Goal: Task Accomplishment & Management: Use online tool/utility

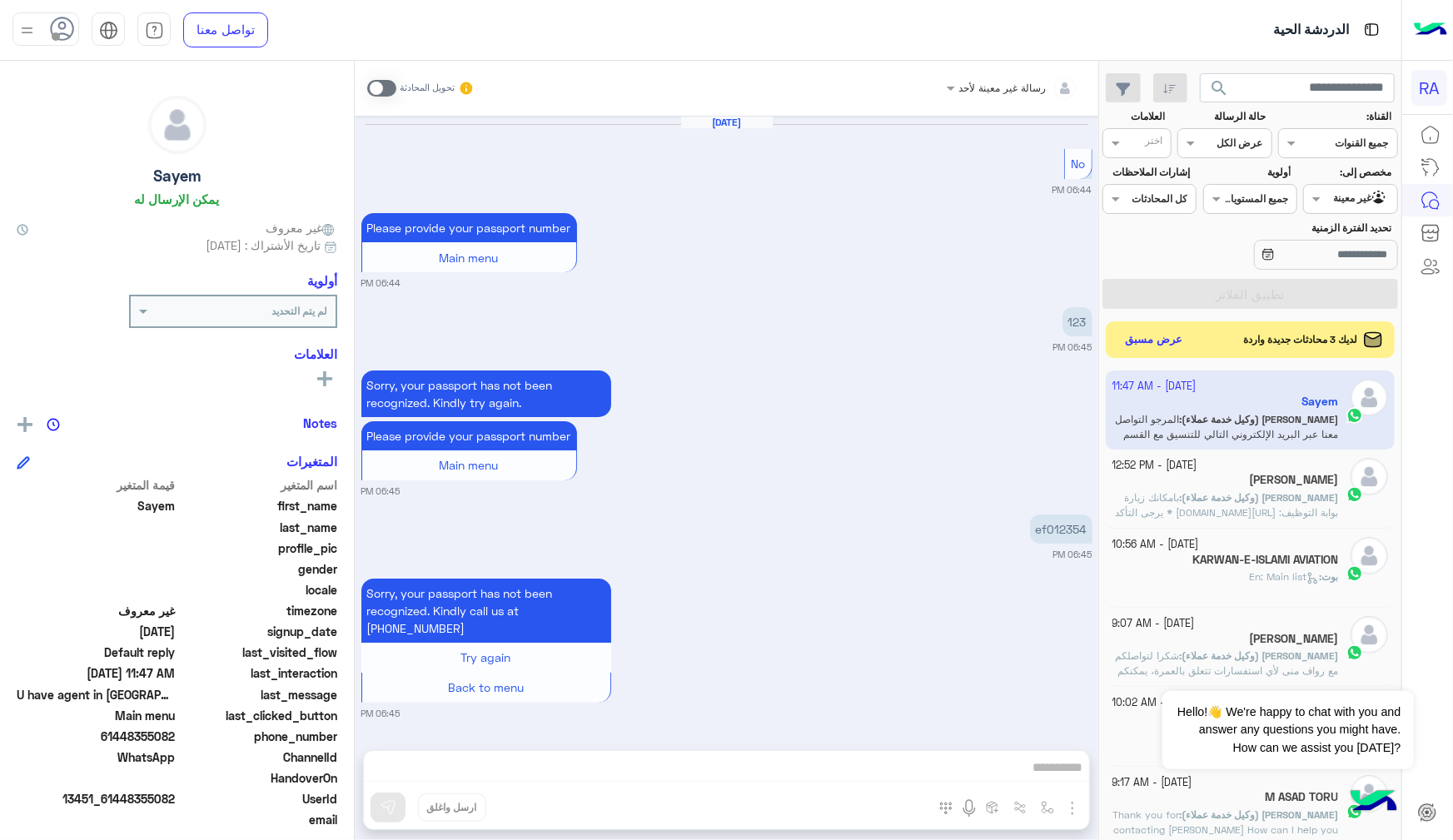
scroll to position [2204, 0]
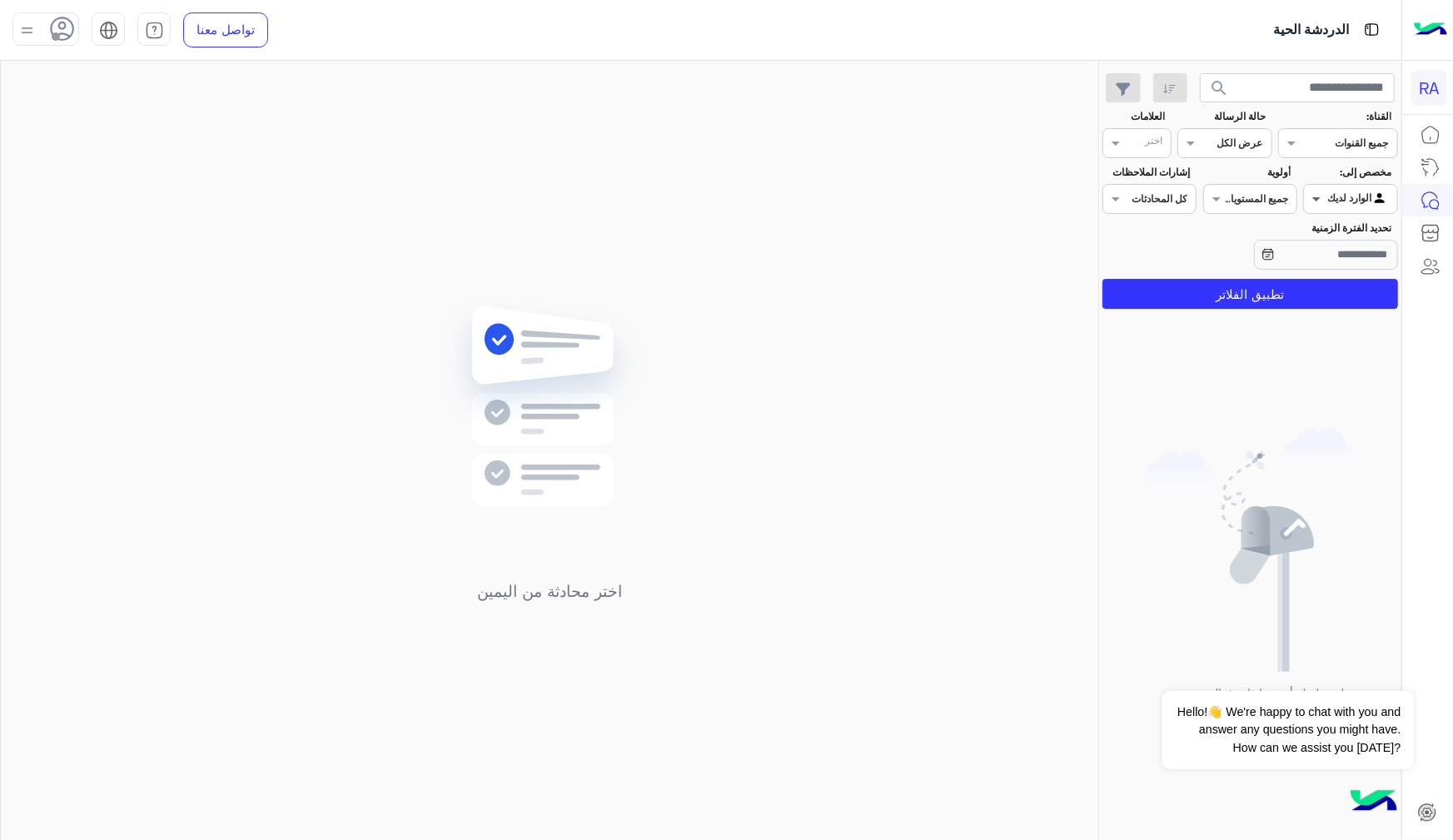
click at [1321, 192] on span at bounding box center [1314, 198] width 21 height 18
click at [1214, 294] on button "تطبيق الفلاتر" at bounding box center [1250, 294] width 295 height 30
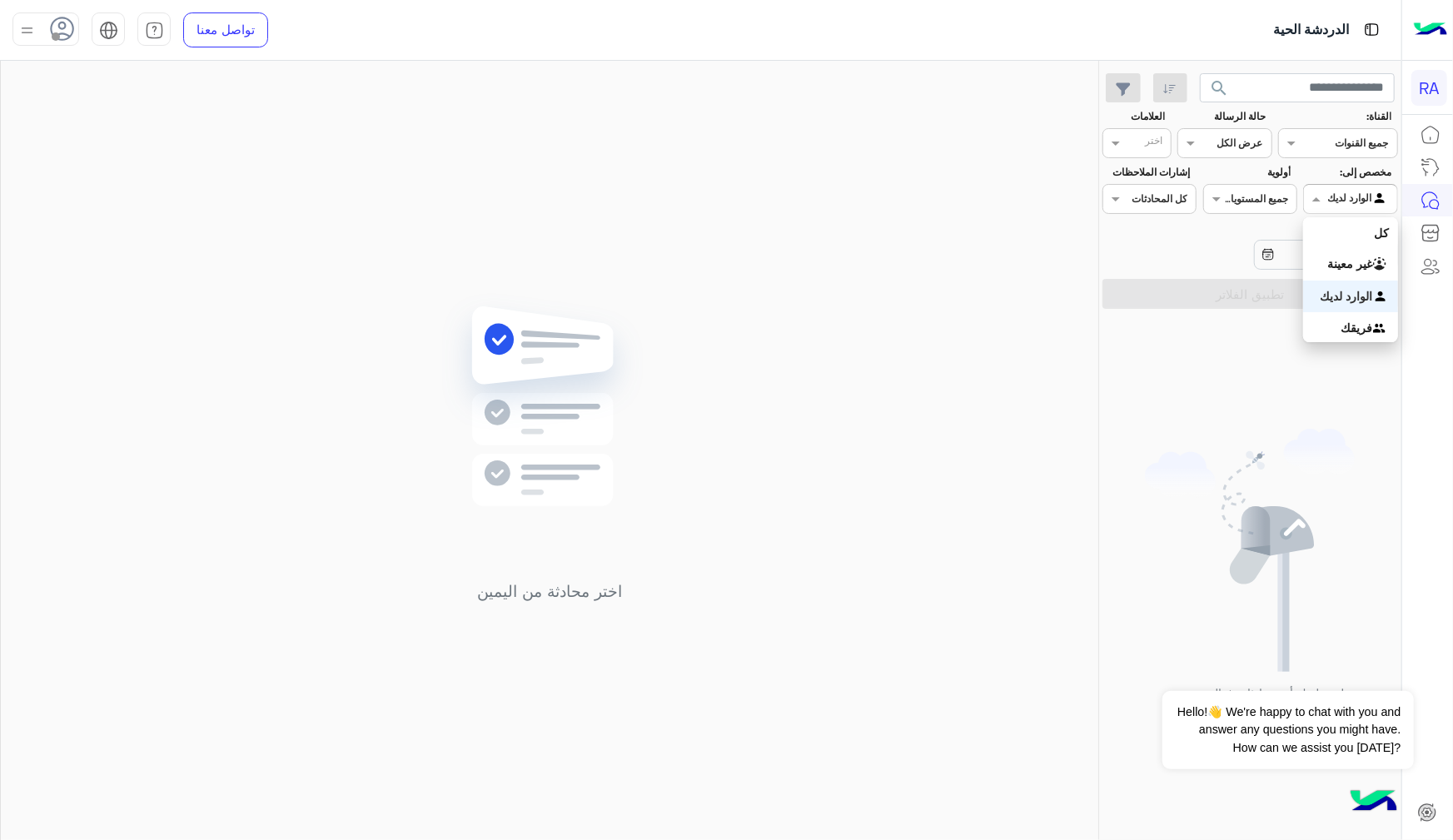
click at [1311, 207] on span at bounding box center [1314, 198] width 21 height 18
click at [1337, 259] on b "غير معينة" at bounding box center [1351, 263] width 45 height 14
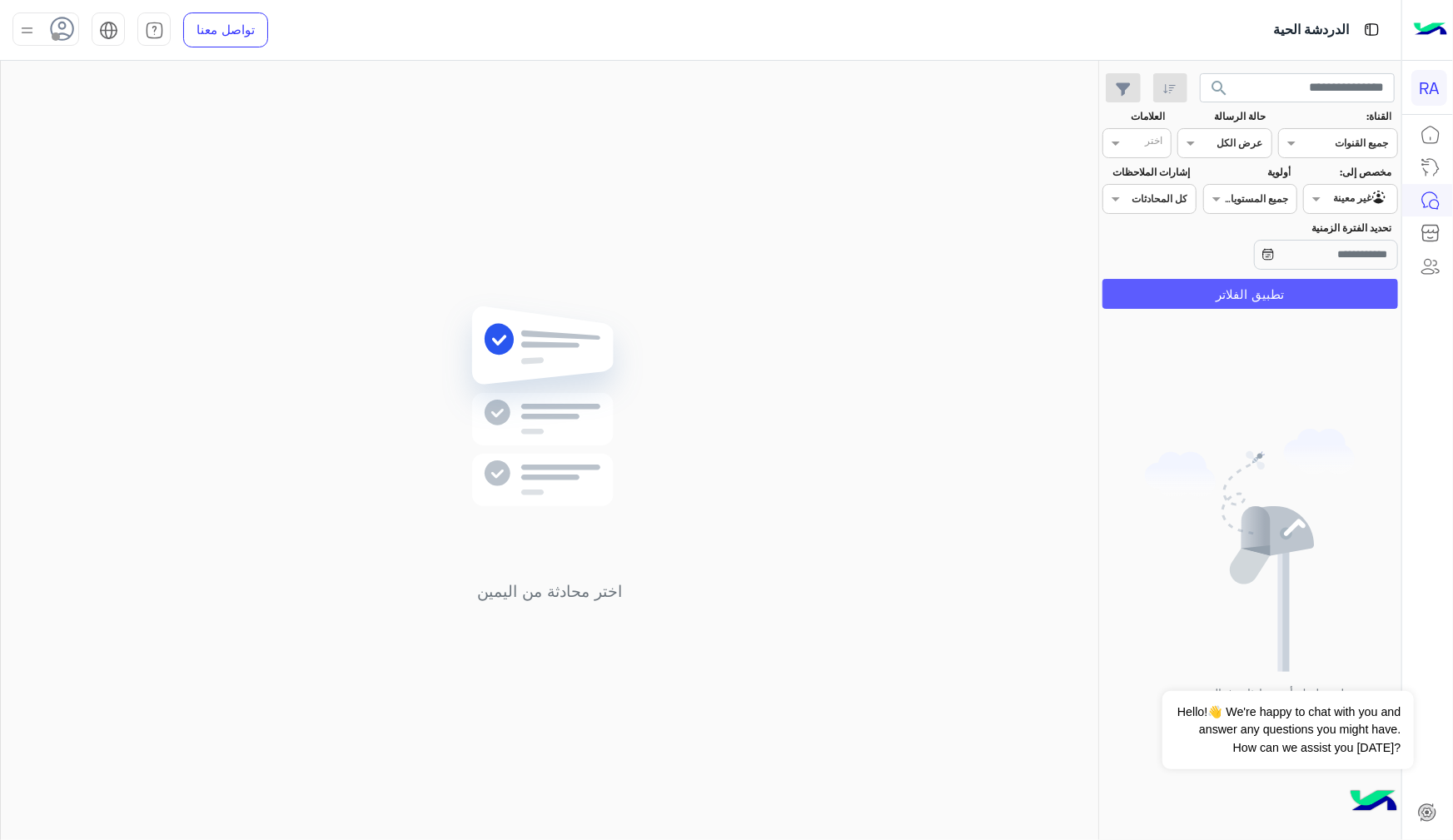
click at [1306, 291] on button "تطبيق الفلاتر" at bounding box center [1250, 294] width 295 height 30
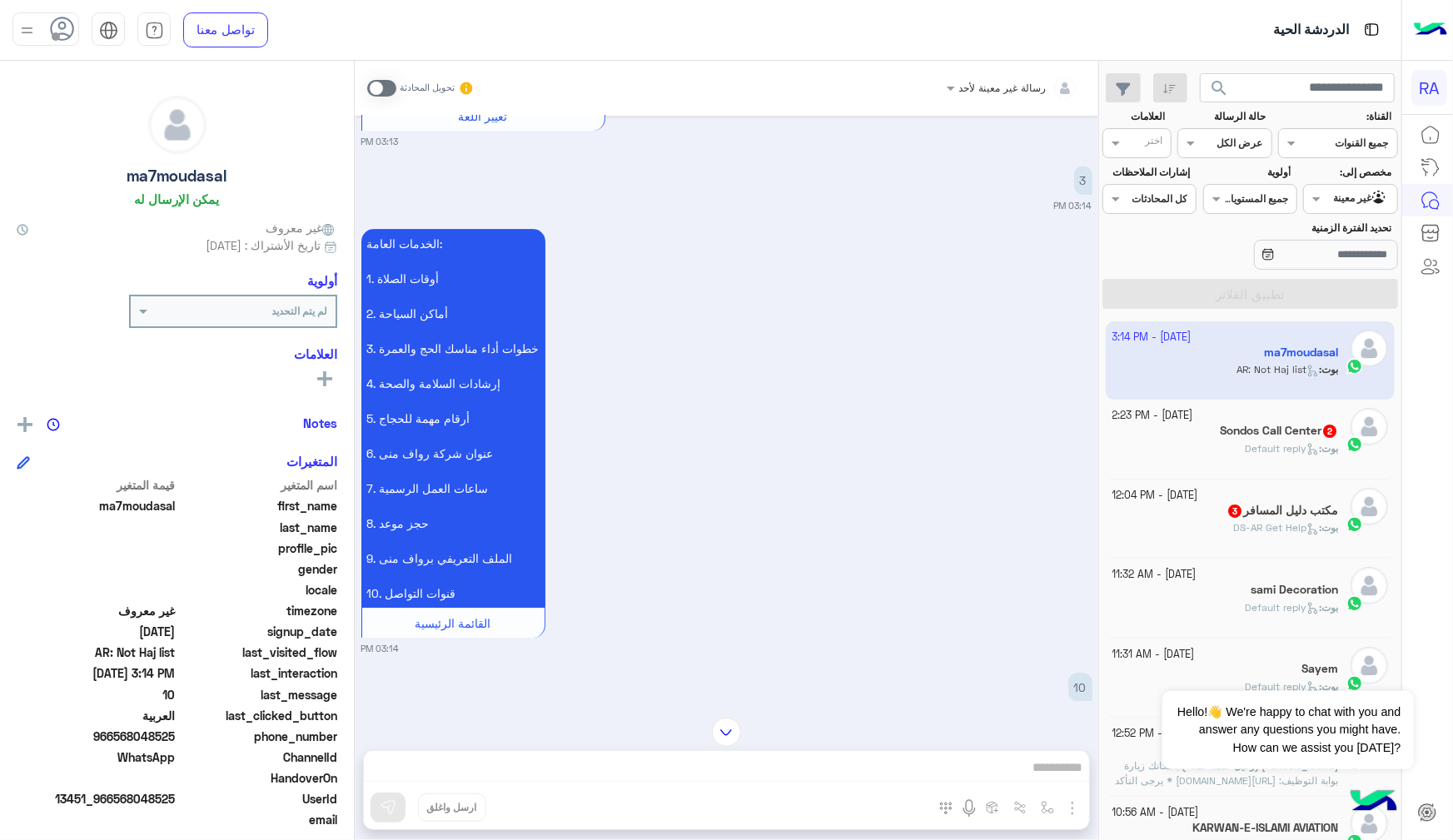
scroll to position [3722, 0]
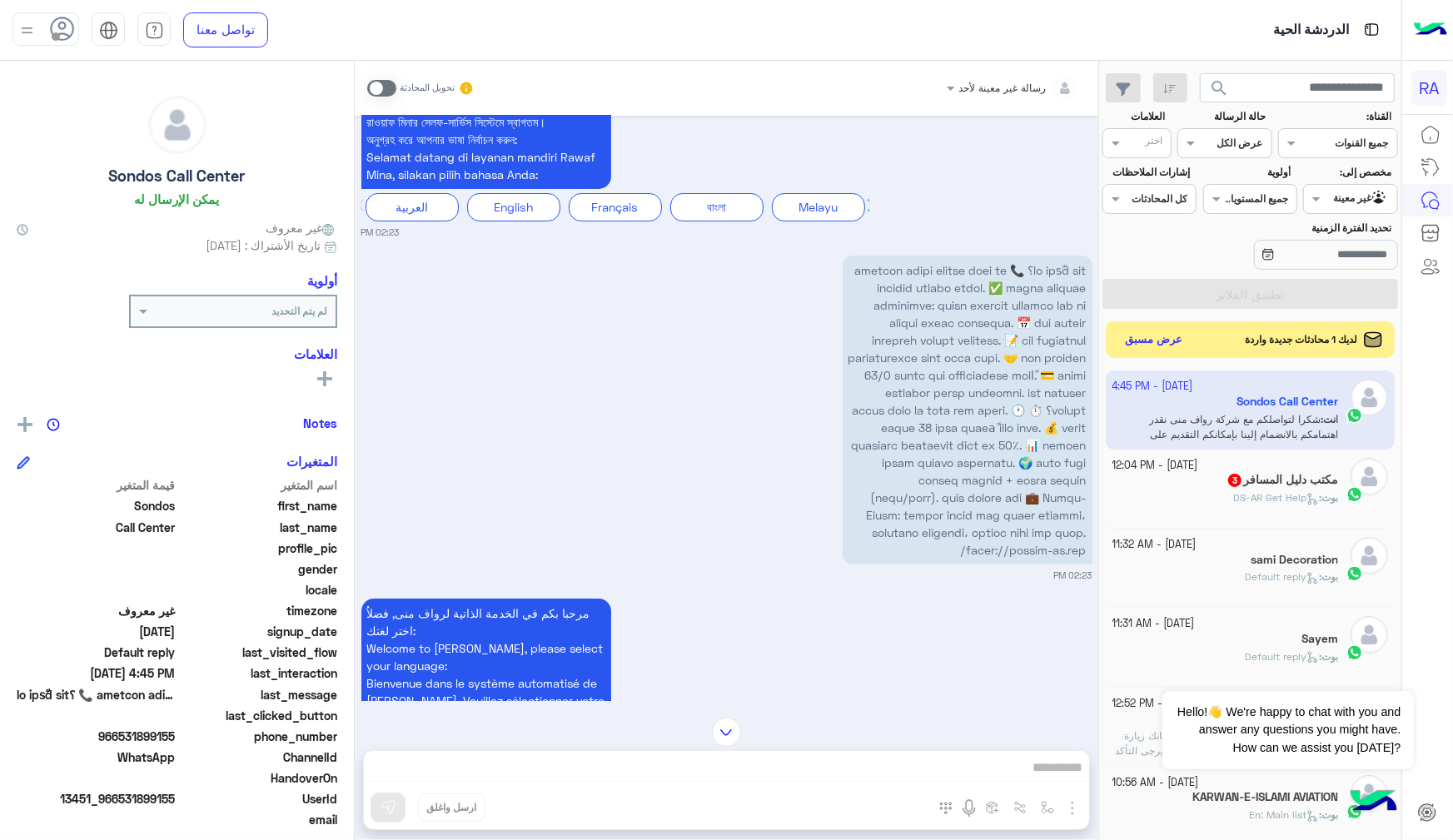
scroll to position [424, 0]
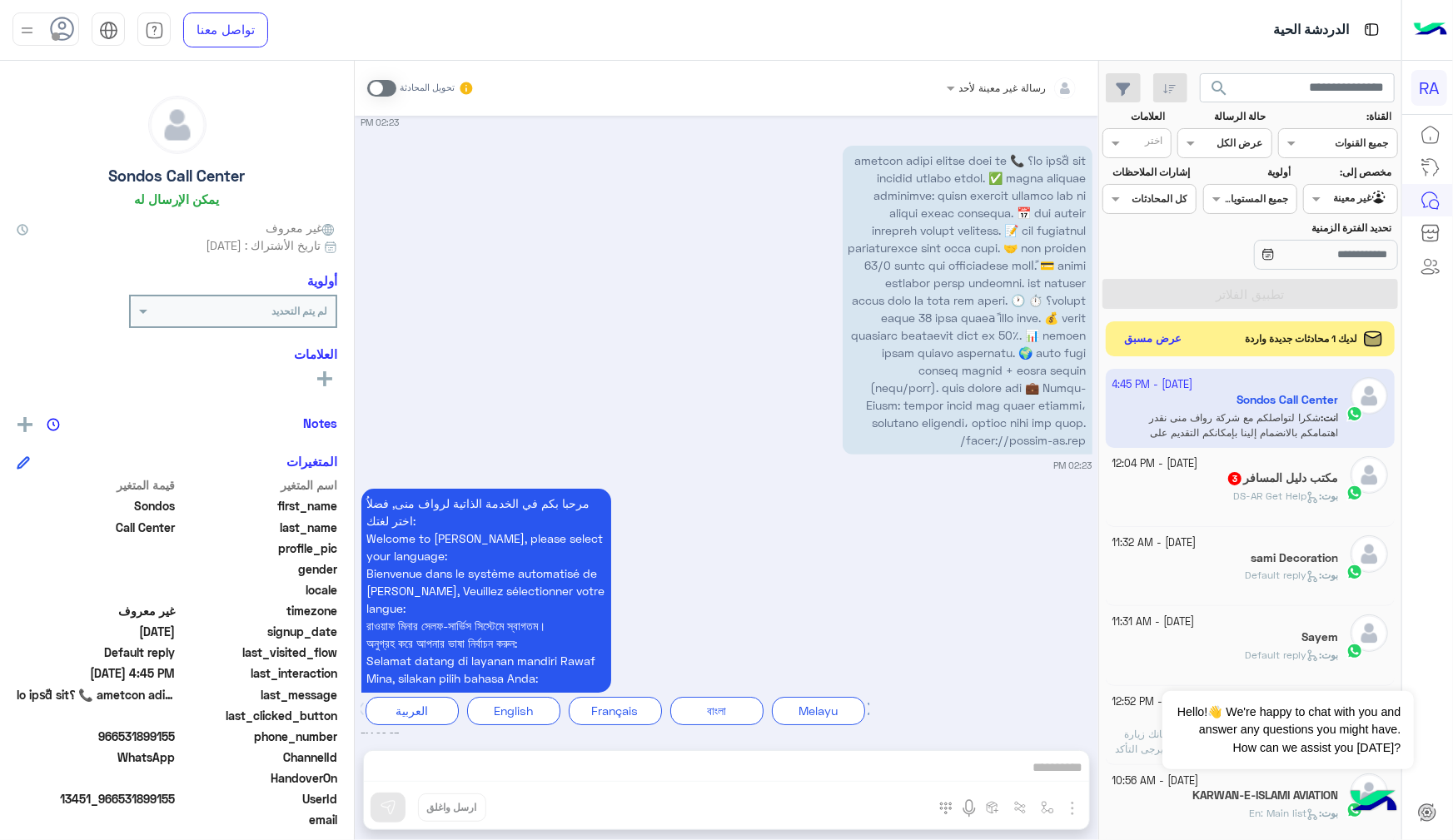
click at [1171, 341] on button "عرض مسبق" at bounding box center [1153, 339] width 70 height 23
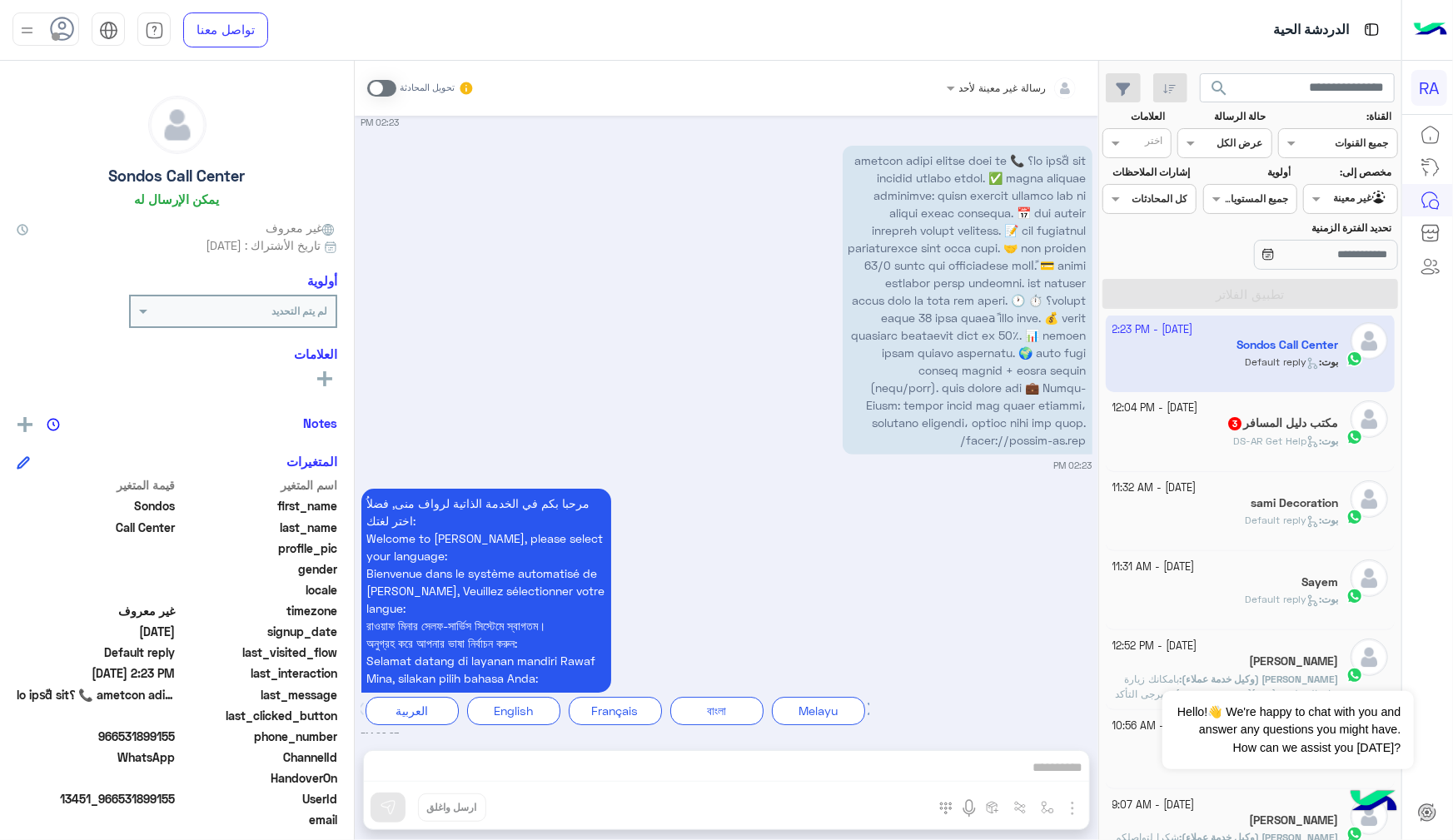
scroll to position [0, 0]
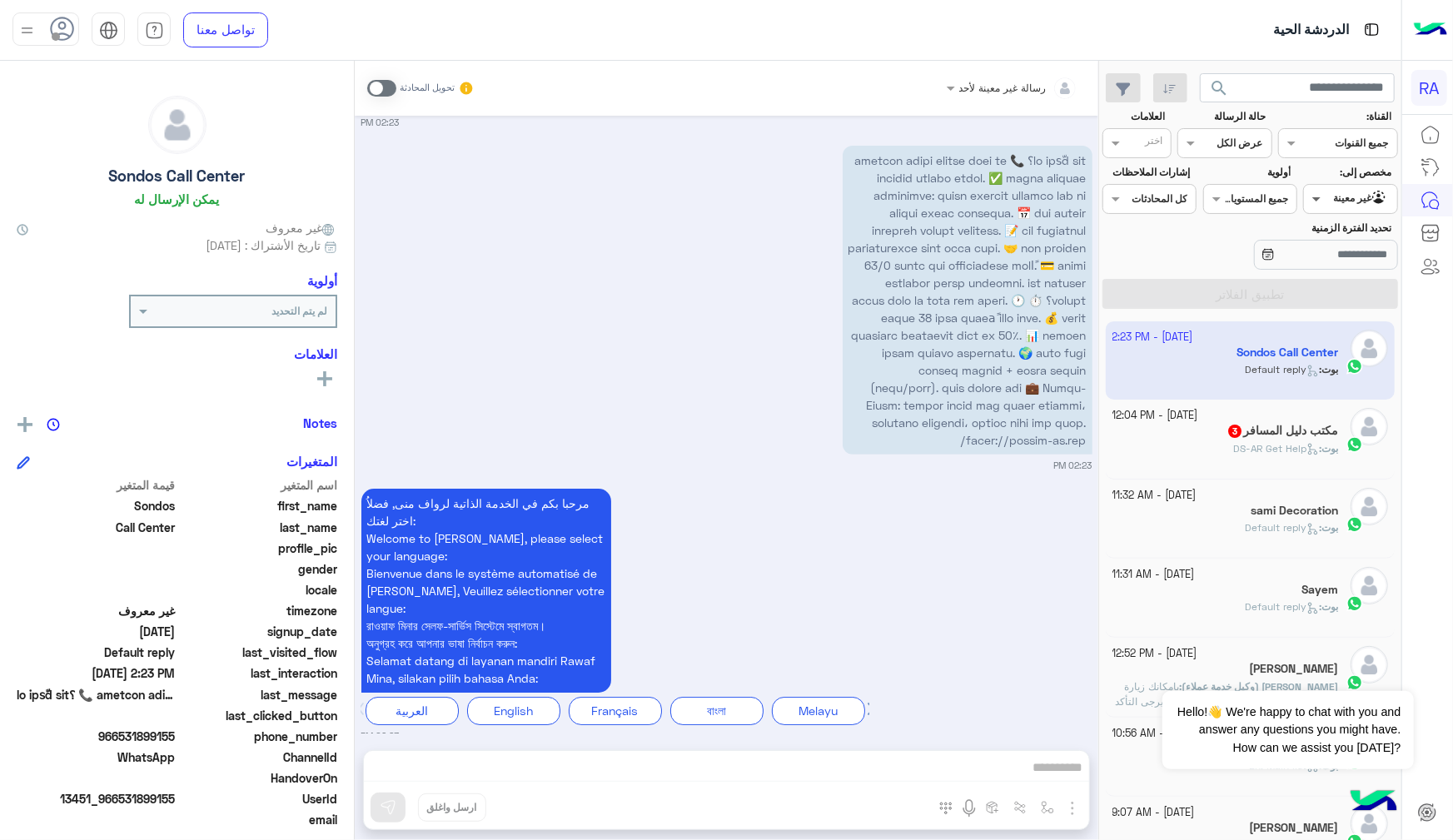
click at [1320, 193] on span at bounding box center [1314, 198] width 21 height 18
click at [1347, 294] on b "الوارد لديك" at bounding box center [1347, 295] width 53 height 14
click at [1311, 296] on button "تطبيق الفلاتر" at bounding box center [1250, 294] width 295 height 30
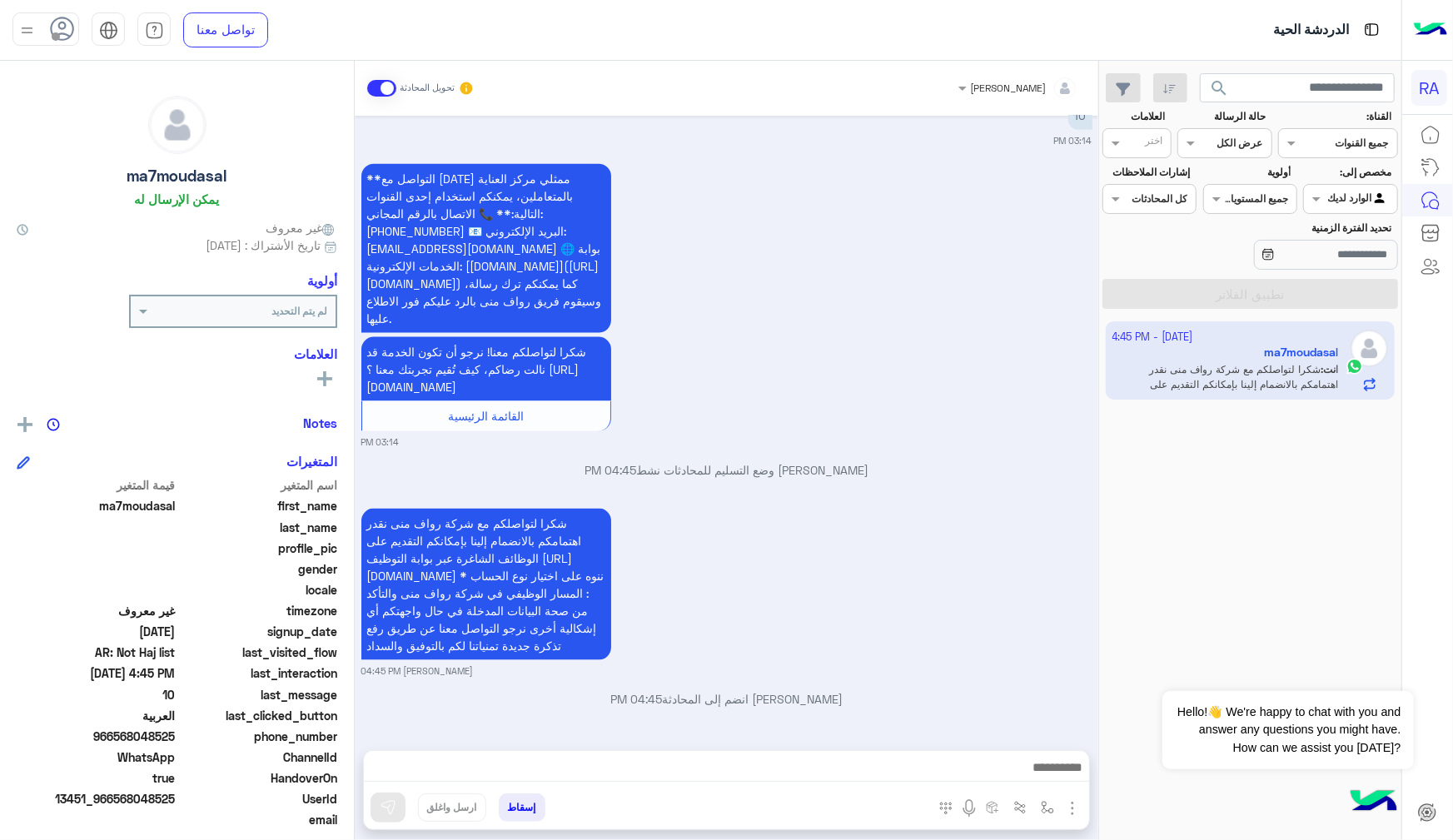
scroll to position [1636, 0]
click at [385, 81] on span at bounding box center [382, 89] width 29 height 17
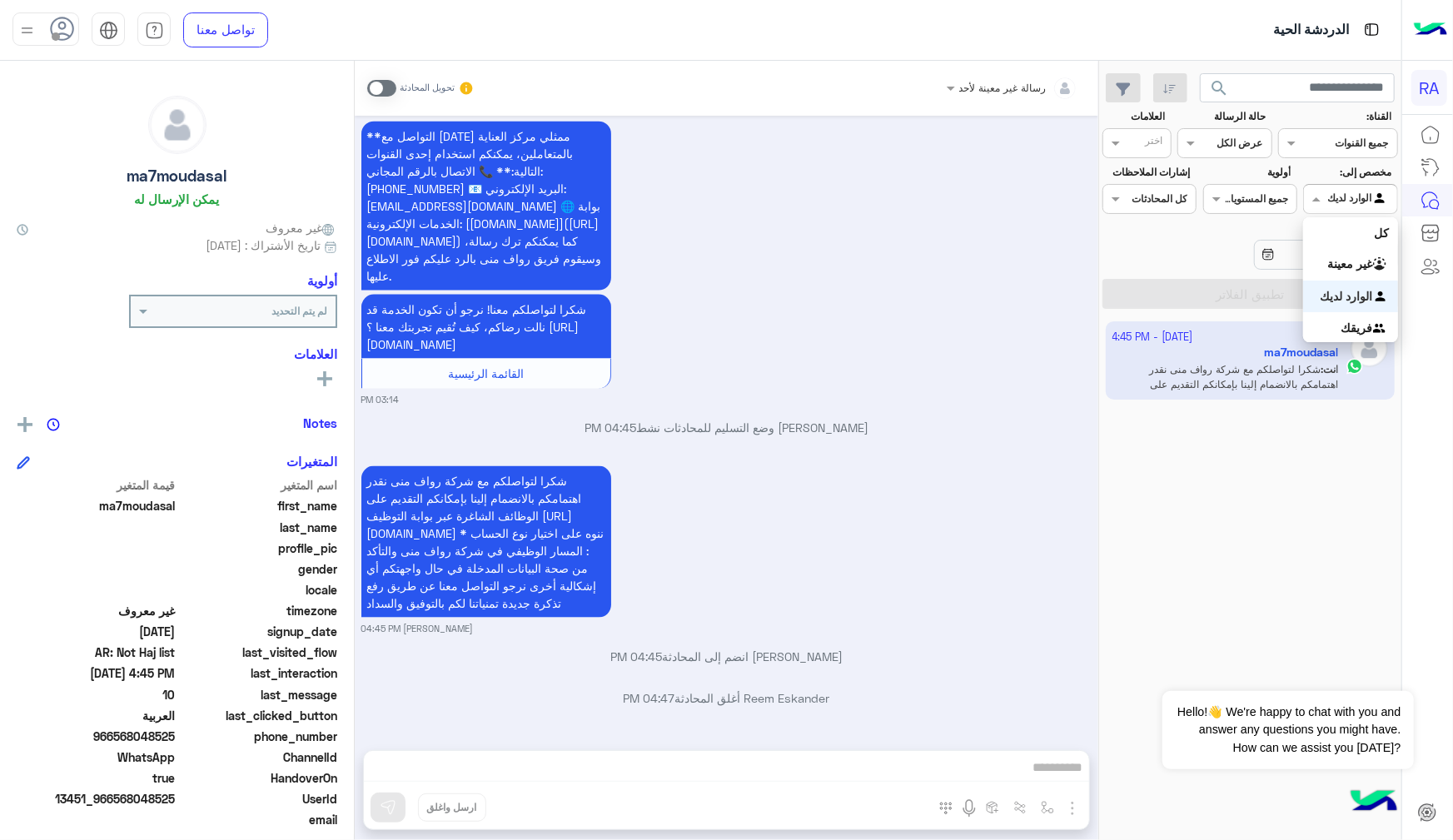
click at [1316, 197] on span at bounding box center [1314, 198] width 21 height 18
click at [1339, 264] on b "غير معينة" at bounding box center [1351, 263] width 45 height 14
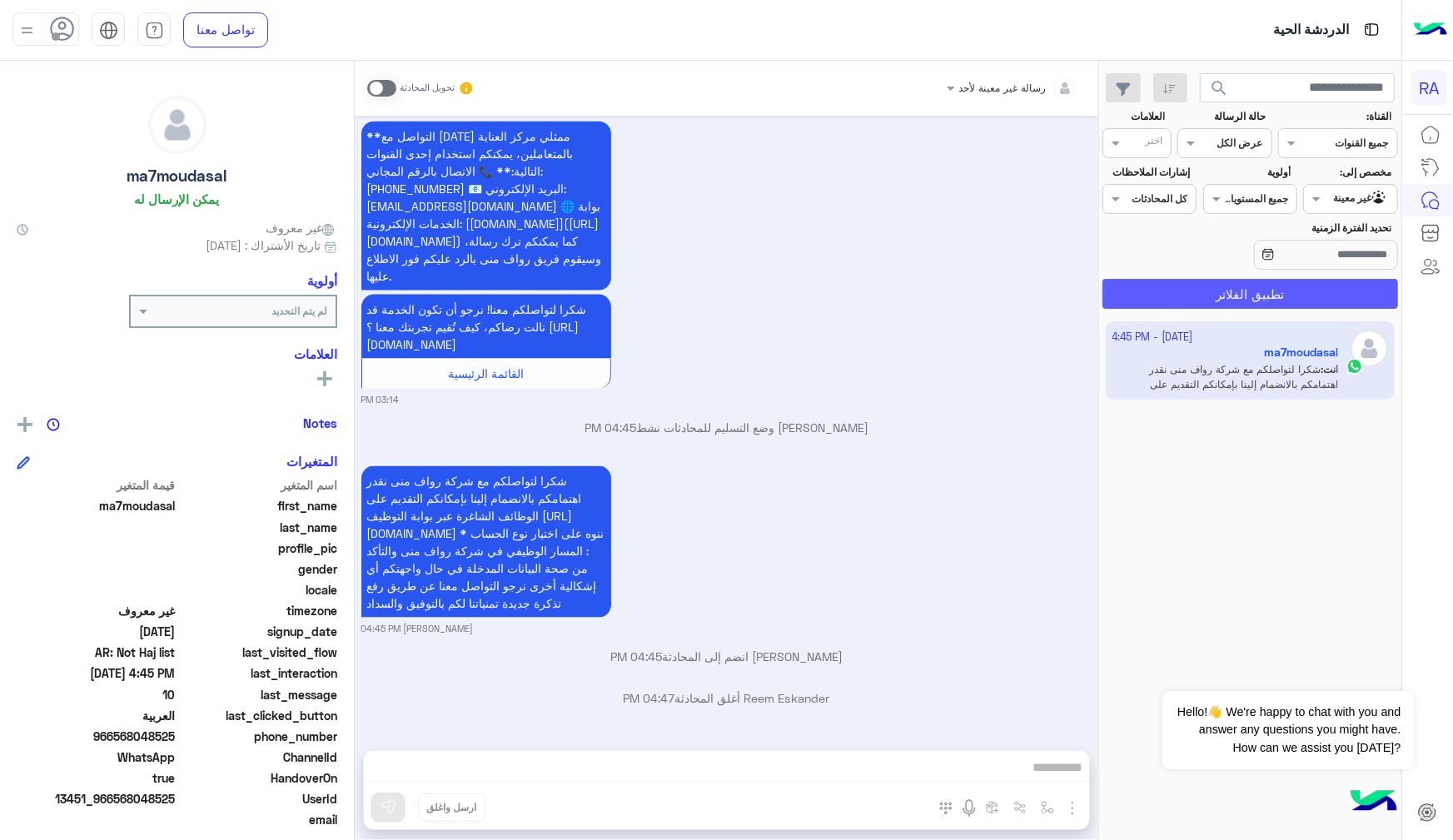
click at [1331, 287] on button "تطبيق الفلاتر" at bounding box center [1250, 294] width 295 height 30
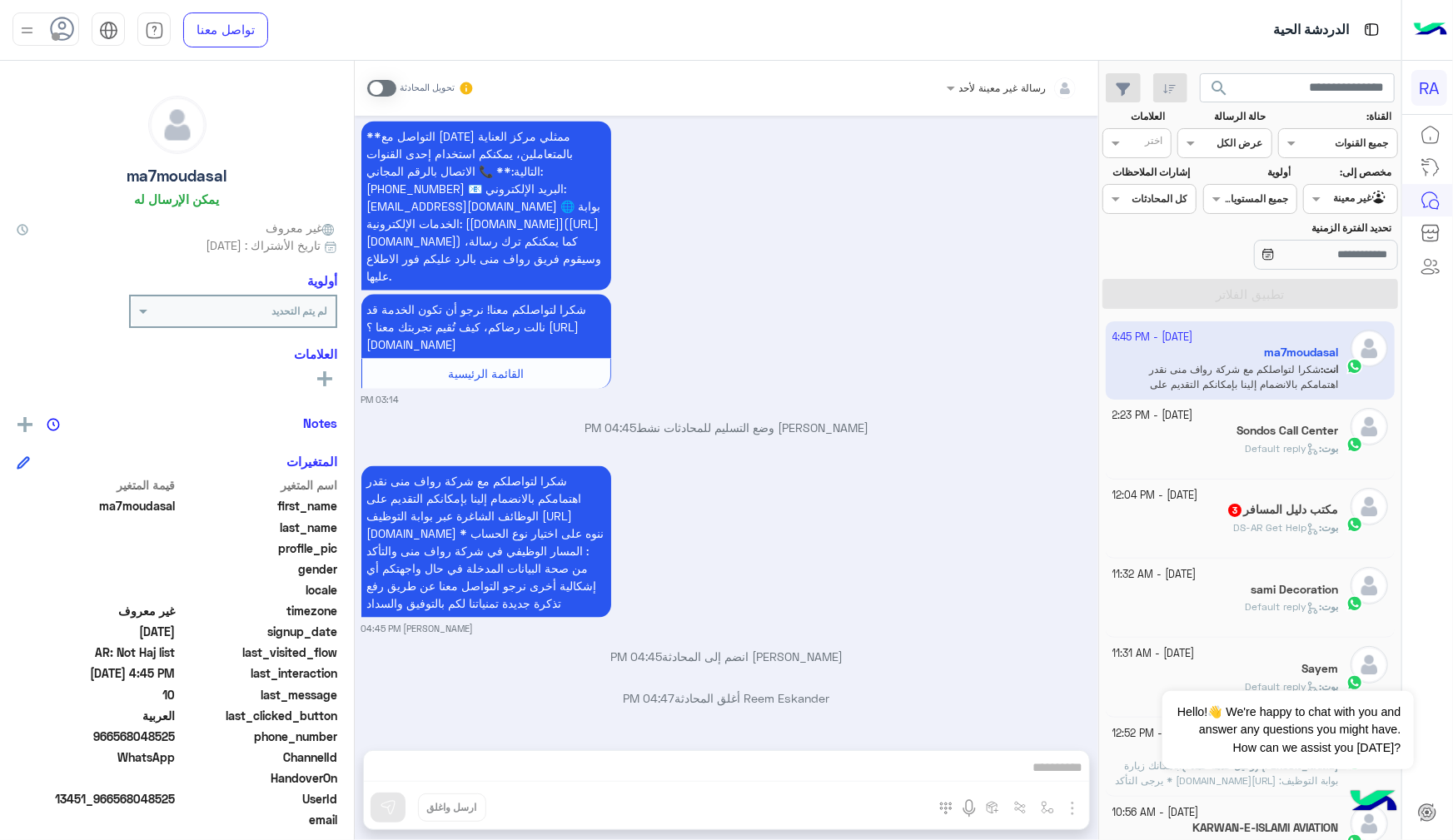
scroll to position [2020, 0]
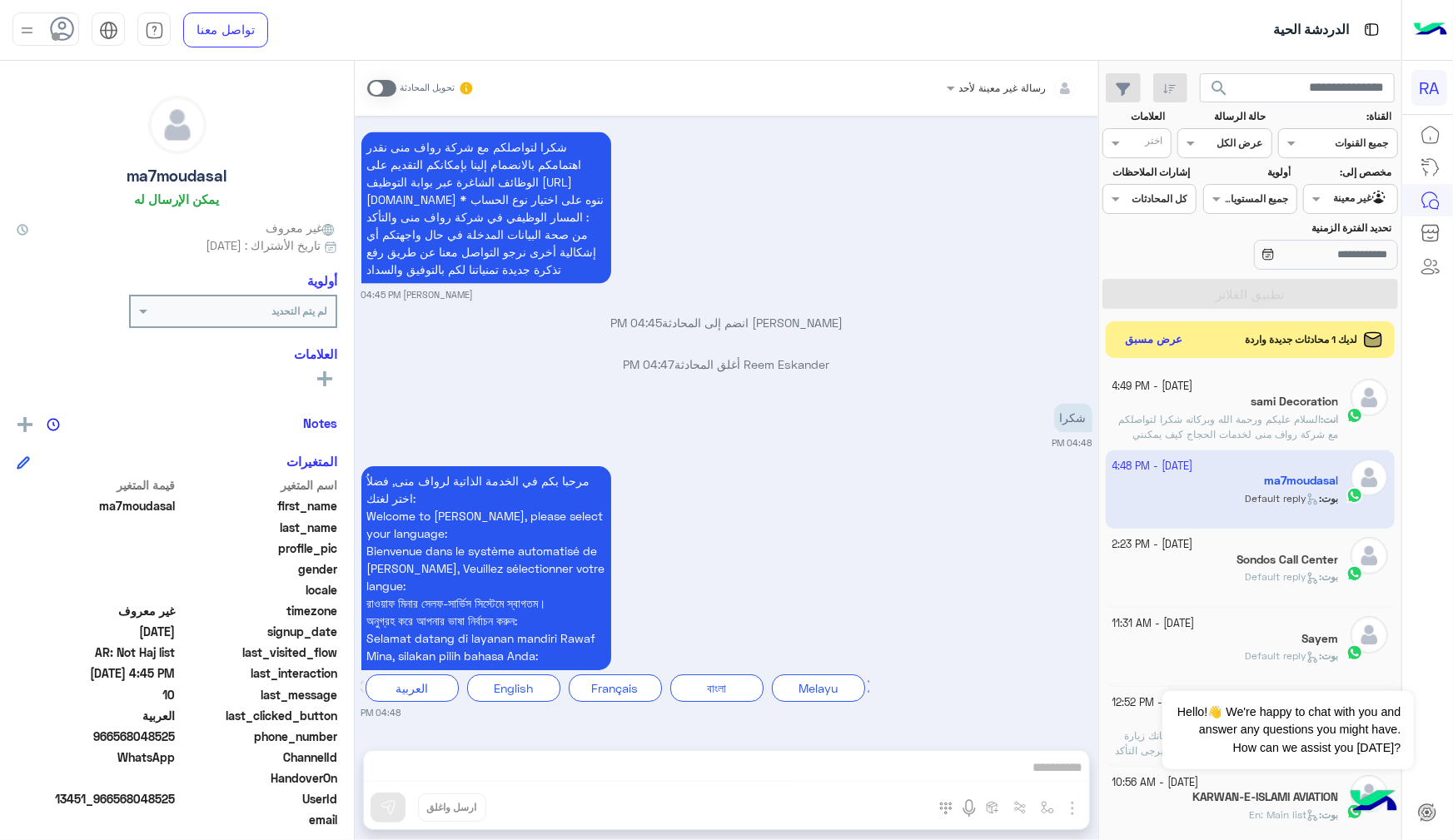
click at [1282, 423] on span "السلام عليكم ورحمة الله وبركاته شكرا لتواصلكم مع شركة رواف منى لخدمات الحجاج كي…" at bounding box center [1228, 433] width 220 height 43
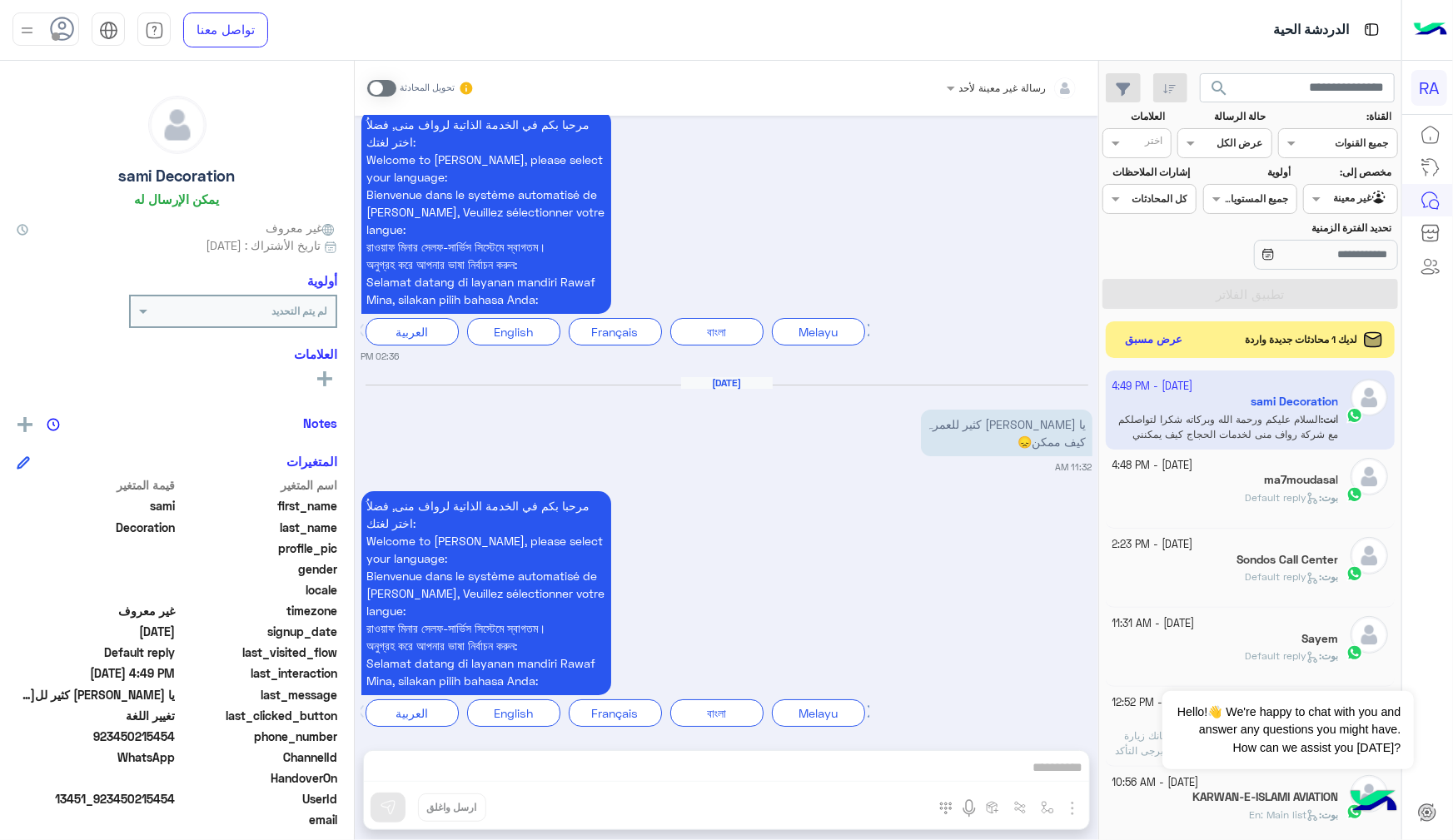
scroll to position [4162, 0]
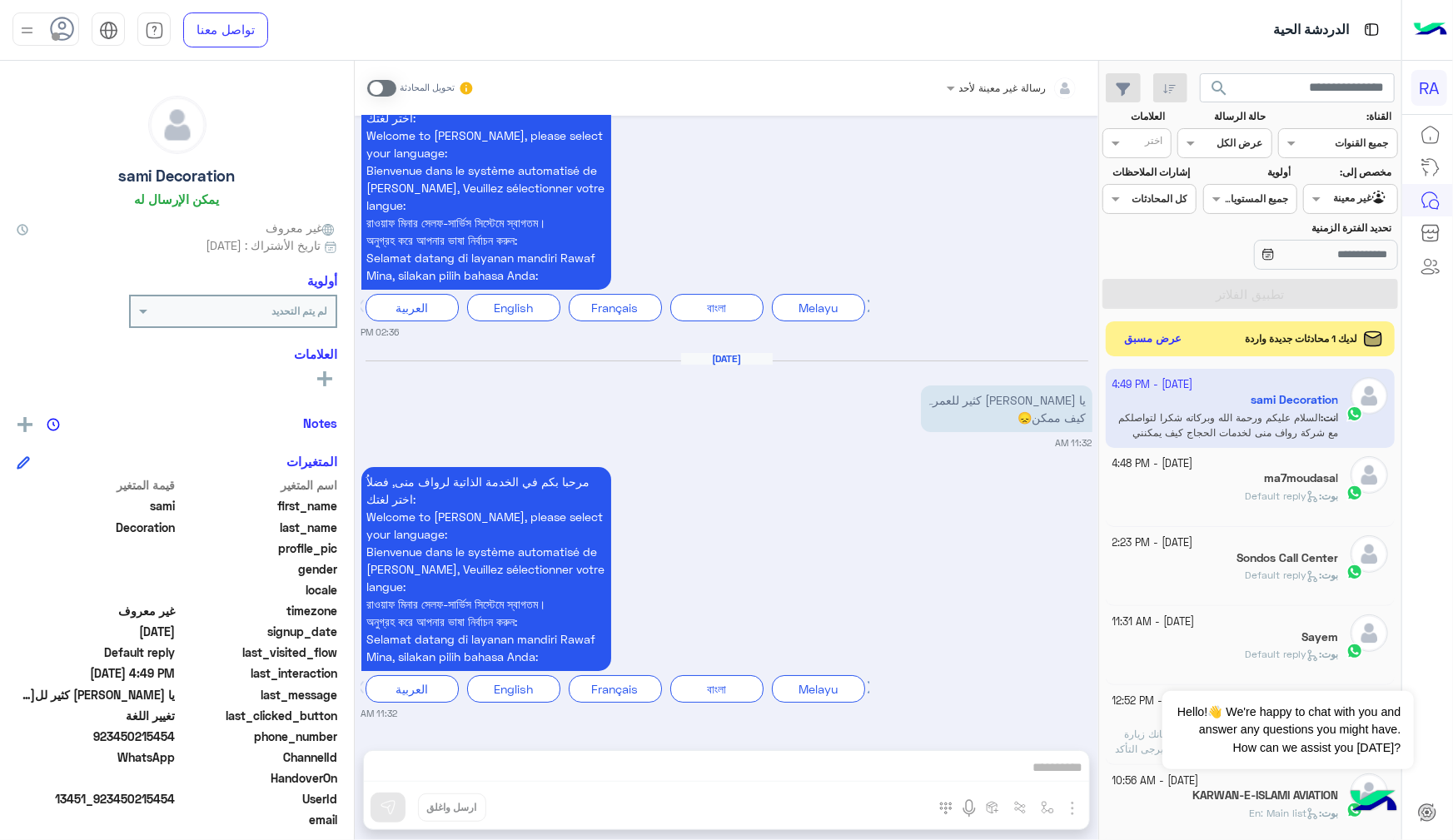
click at [1156, 344] on button "عرض مسبق" at bounding box center [1153, 339] width 70 height 23
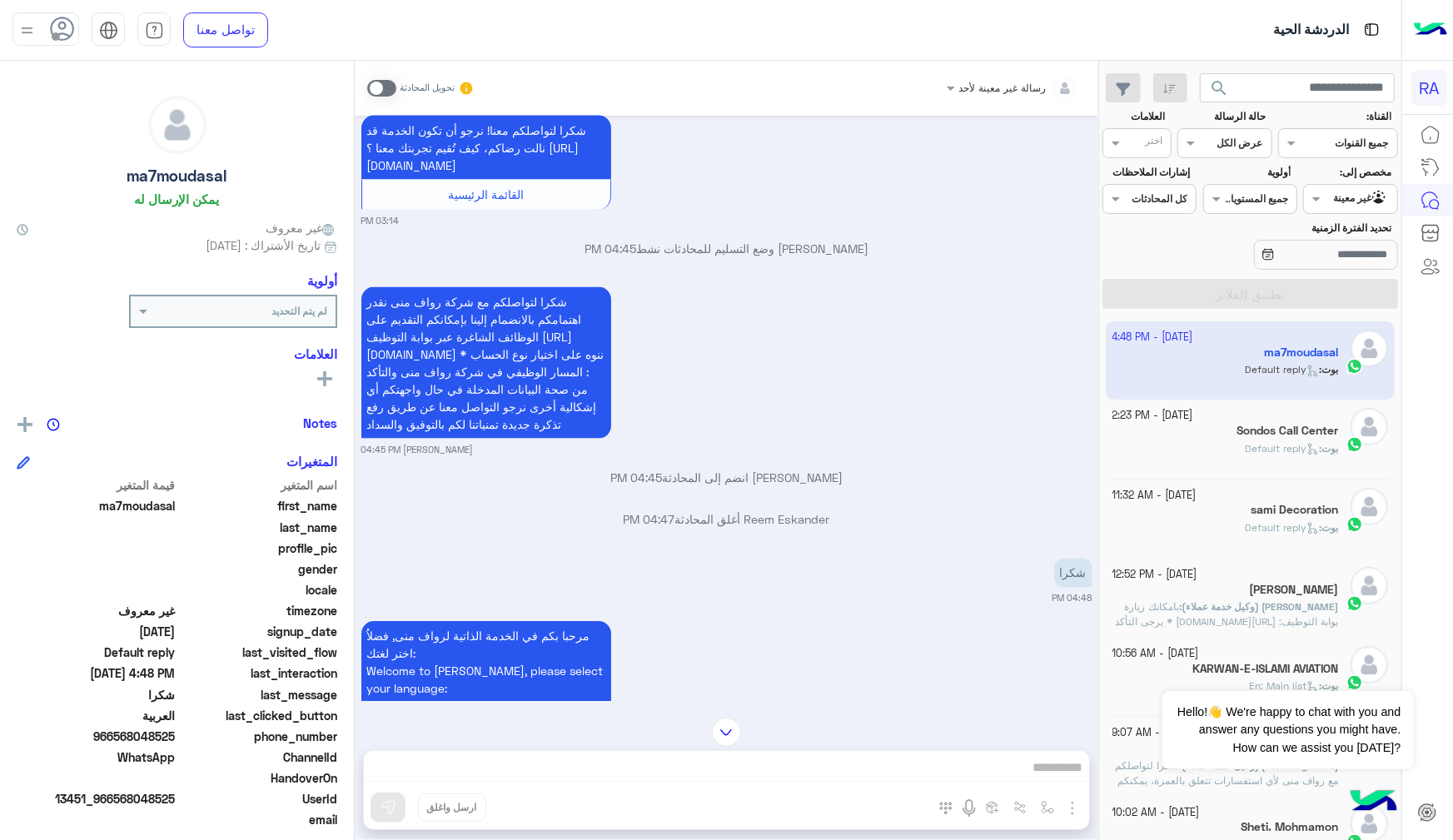
scroll to position [2020, 0]
